Goal: Task Accomplishment & Management: Use online tool/utility

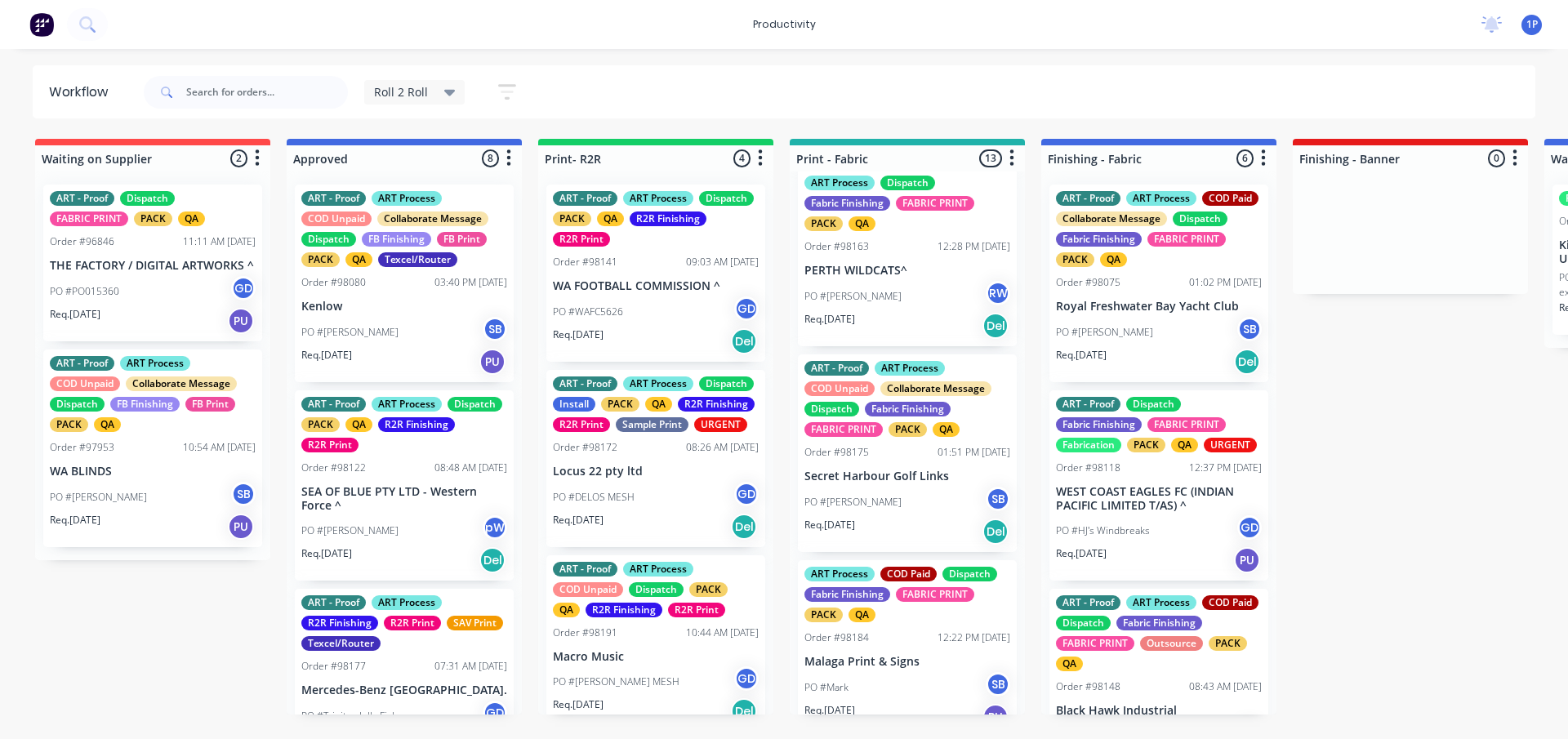
scroll to position [1760, 0]
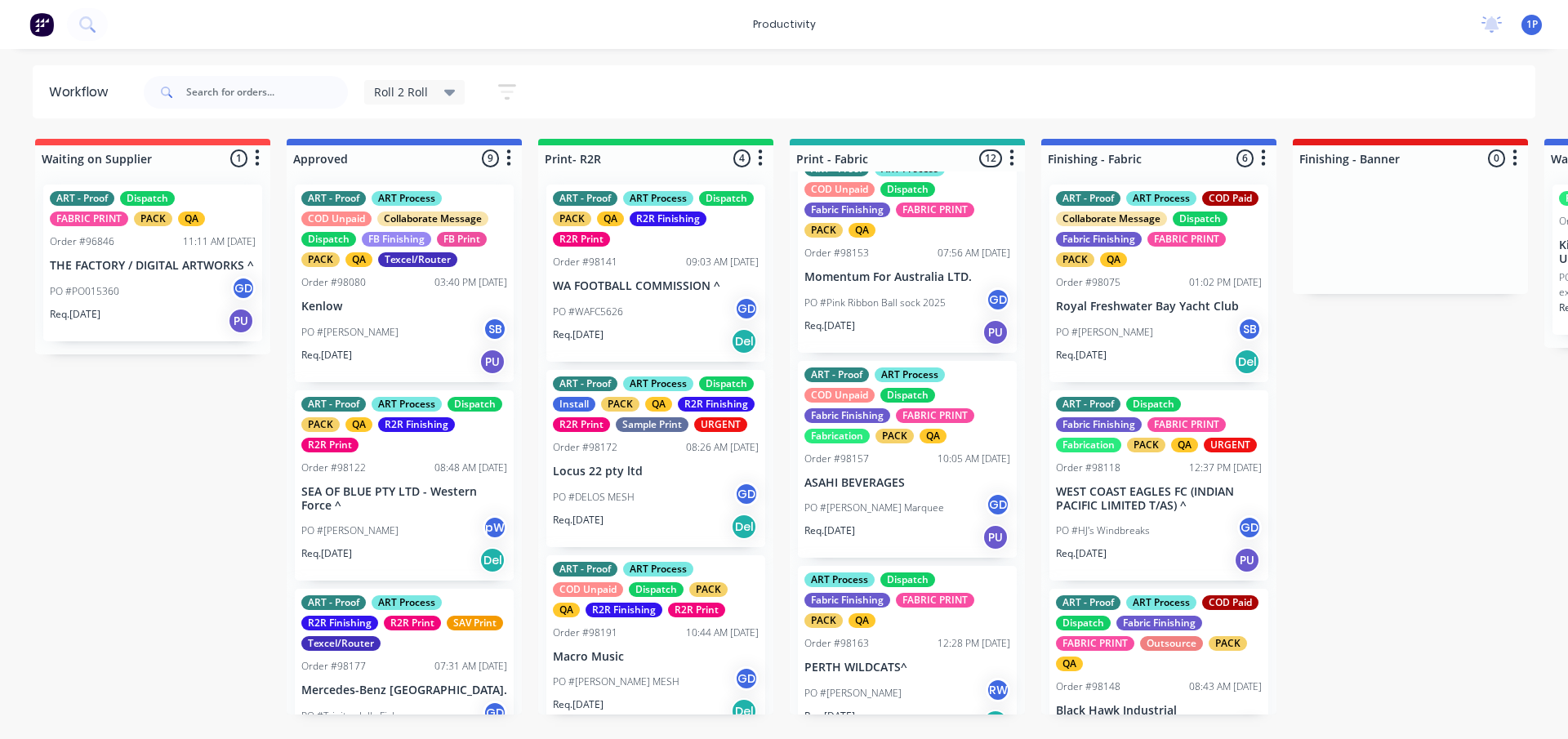
scroll to position [1252, 0]
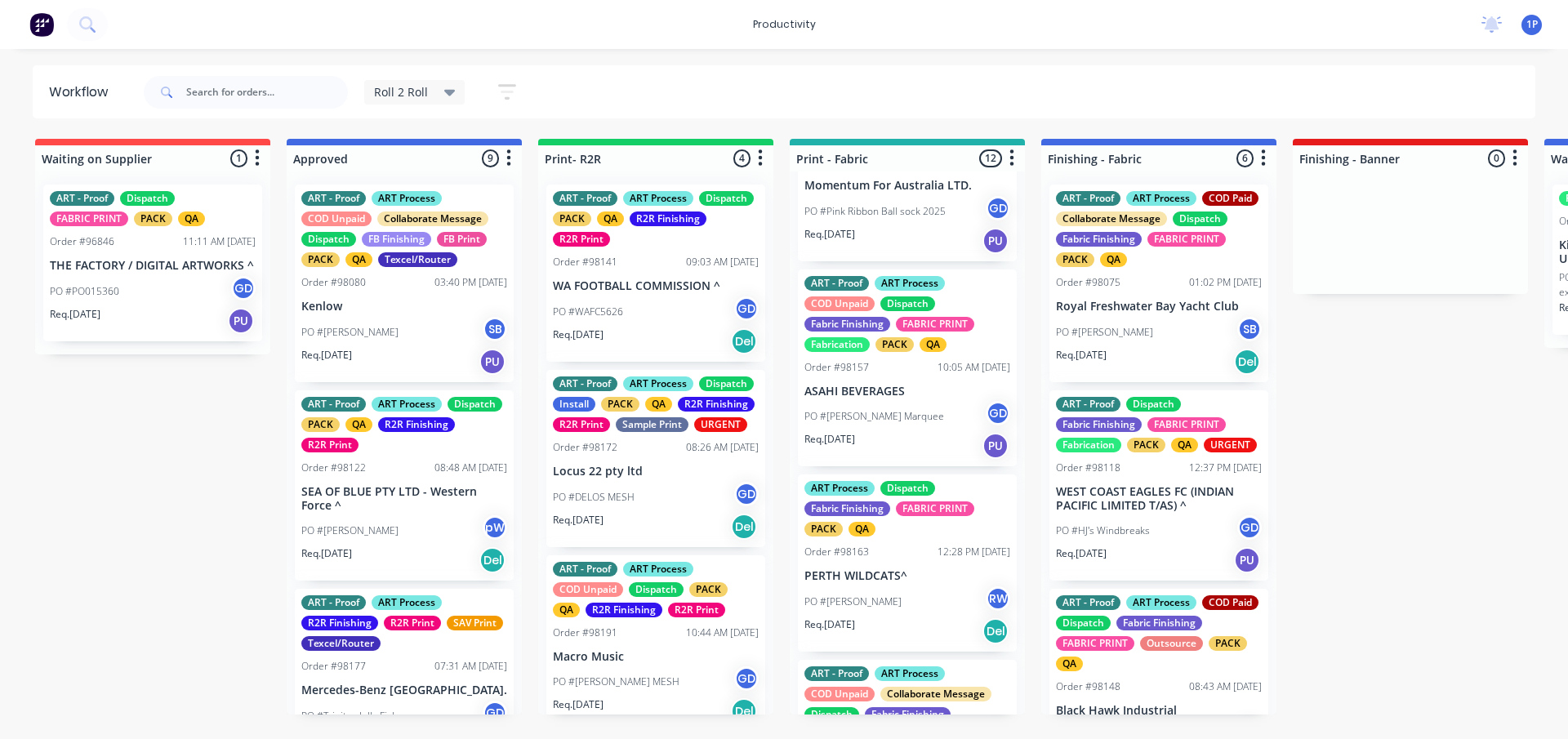
click at [886, 375] on div "Order #98157 10:05 AM [DATE]" at bounding box center [908, 367] width 206 height 15
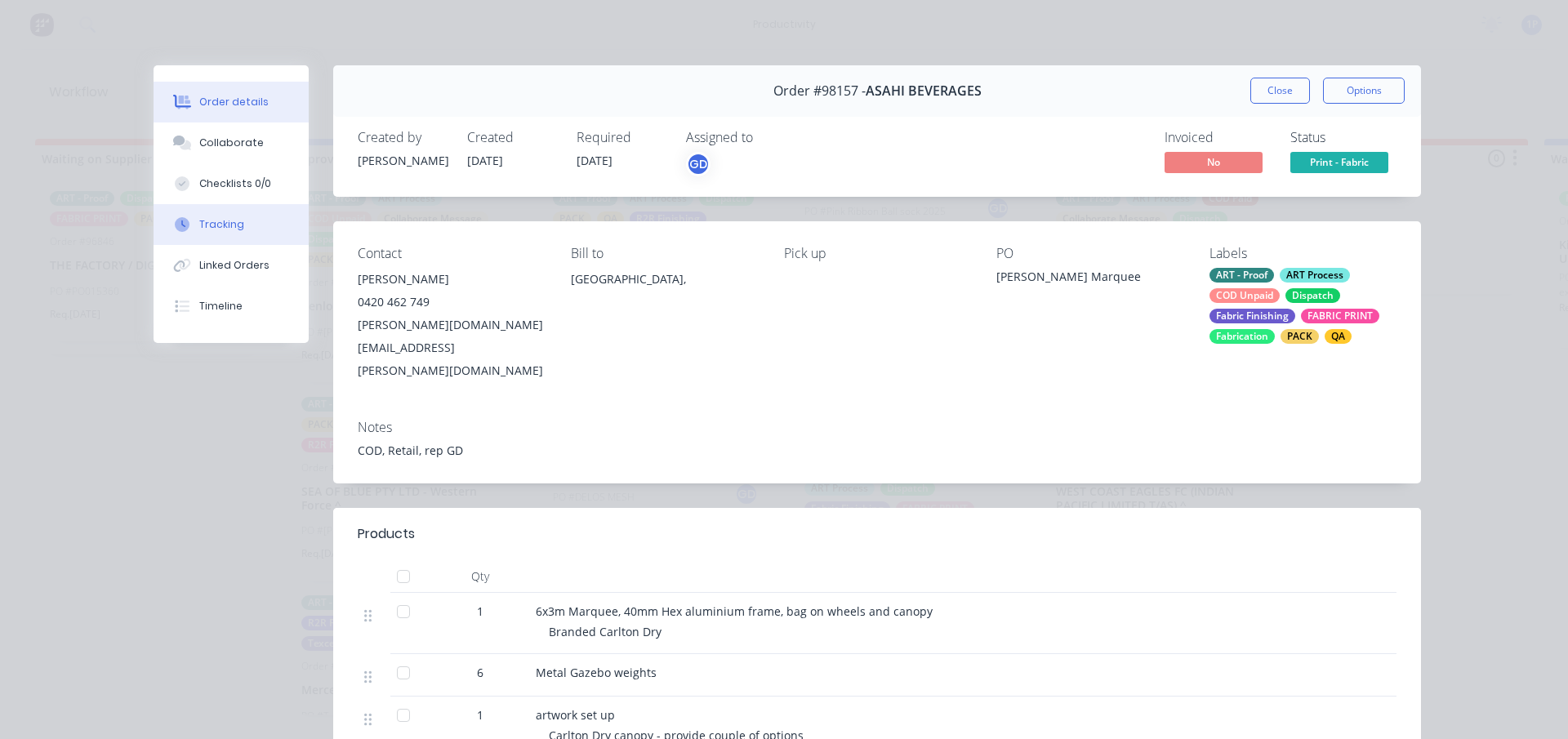
click at [267, 236] on button "Tracking" at bounding box center [231, 224] width 155 height 41
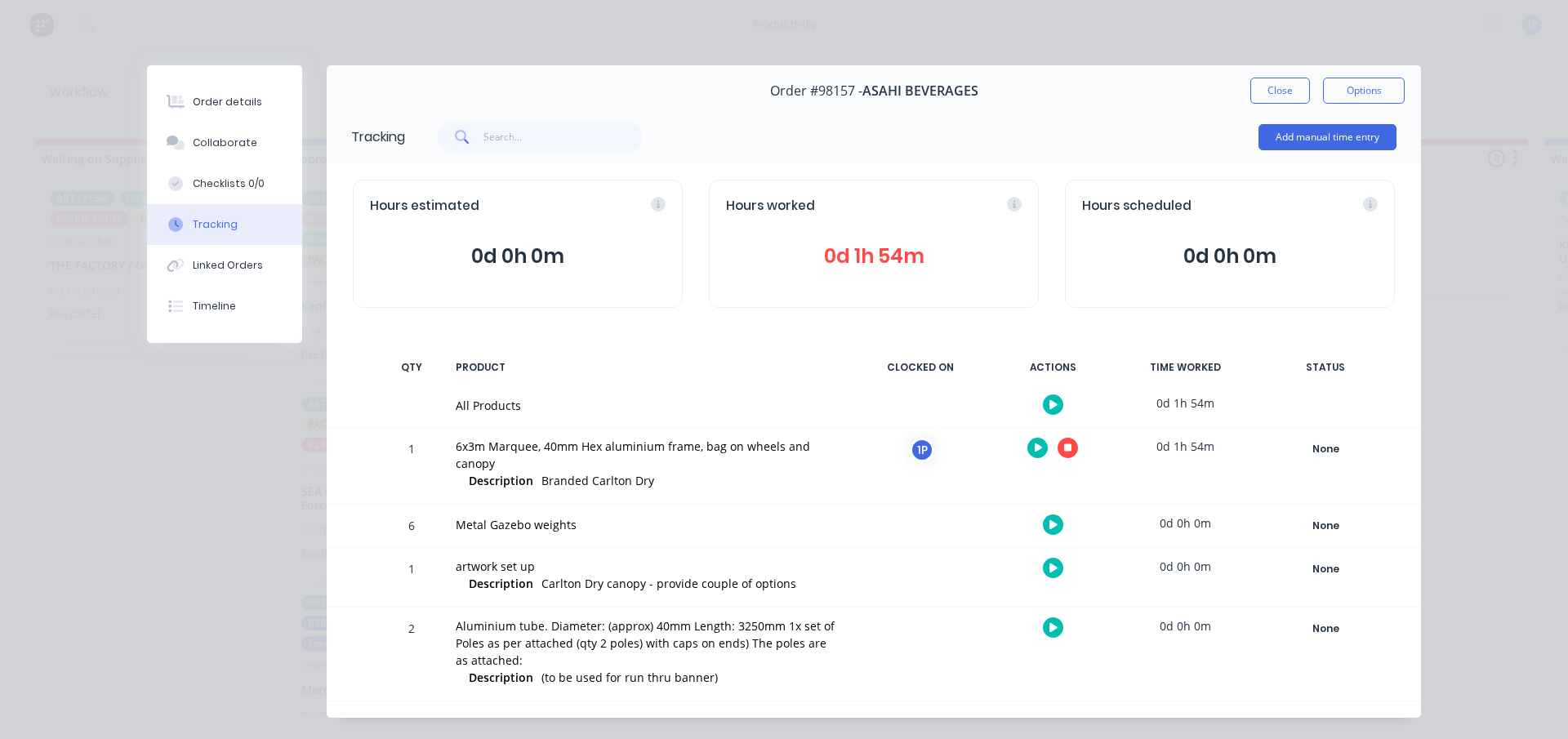
click at [1058, 442] on button at bounding box center [1068, 448] width 21 height 21
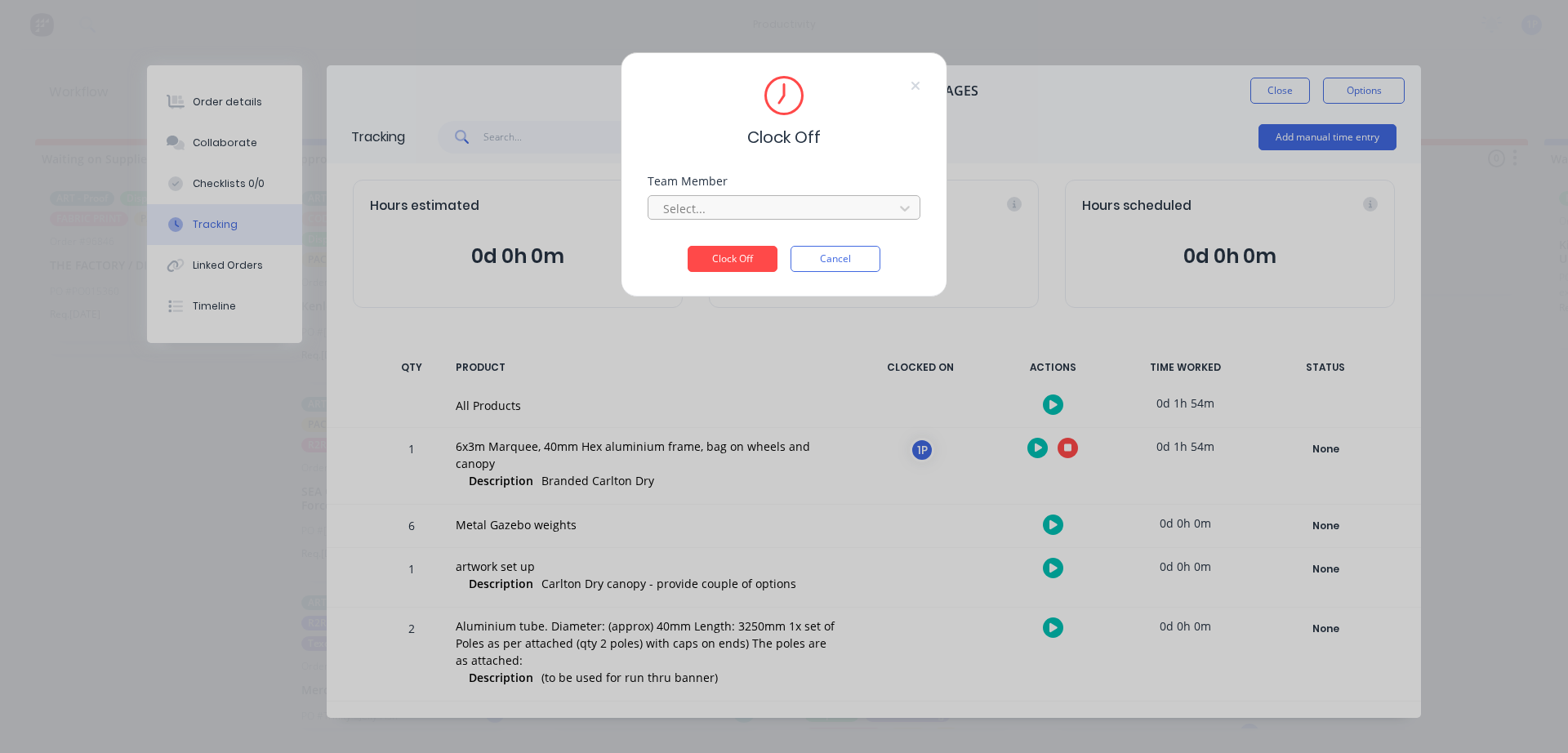
click at [829, 205] on div at bounding box center [773, 208] width 224 height 21
drag, startPoint x: 748, startPoint y: 245, endPoint x: 723, endPoint y: 264, distance: 31.4
click at [747, 245] on div "1Roll to Roll Printing" at bounding box center [784, 245] width 273 height 30
click at [723, 264] on button "Clock Off" at bounding box center [733, 259] width 90 height 27
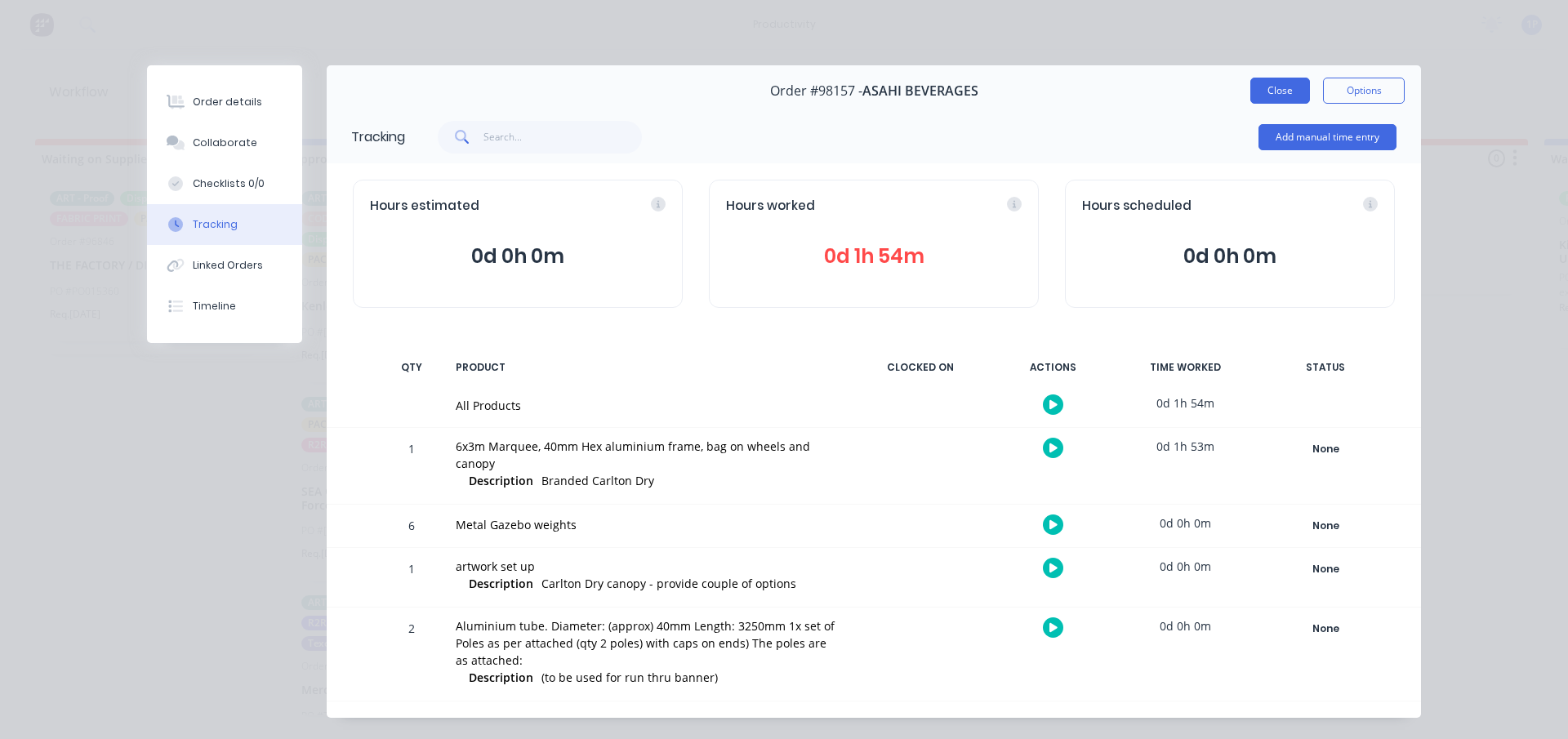
click at [1269, 92] on button "Close" at bounding box center [1280, 91] width 60 height 27
